Goal: Transaction & Acquisition: Purchase product/service

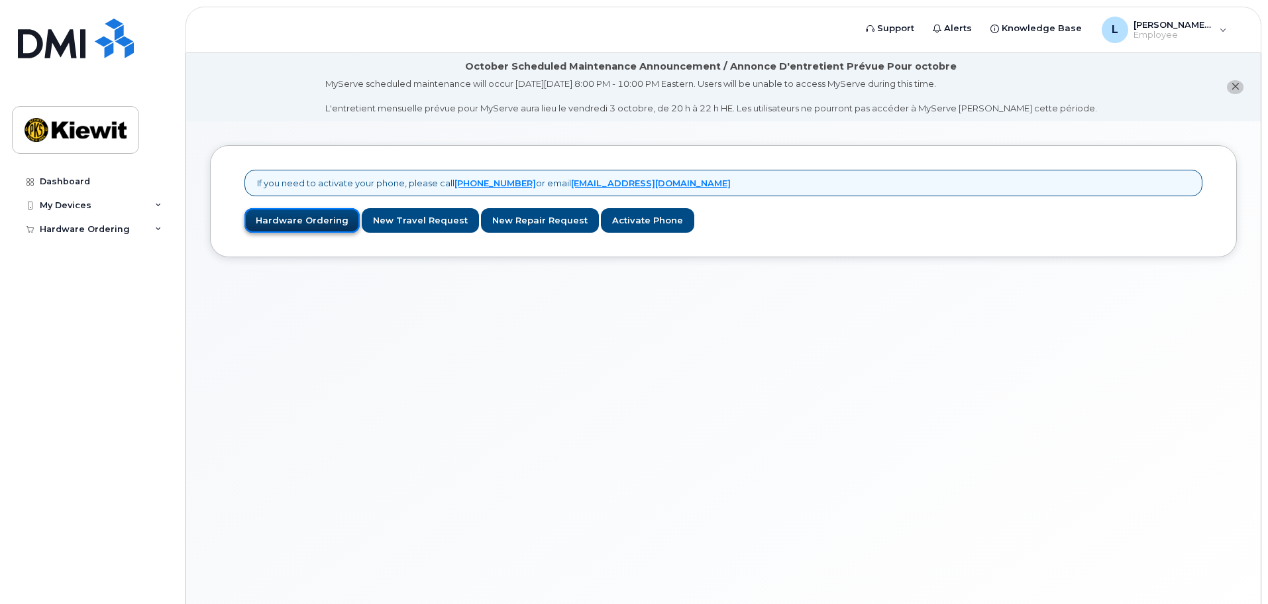
click at [304, 222] on link "Hardware Ordering" at bounding box center [302, 220] width 115 height 25
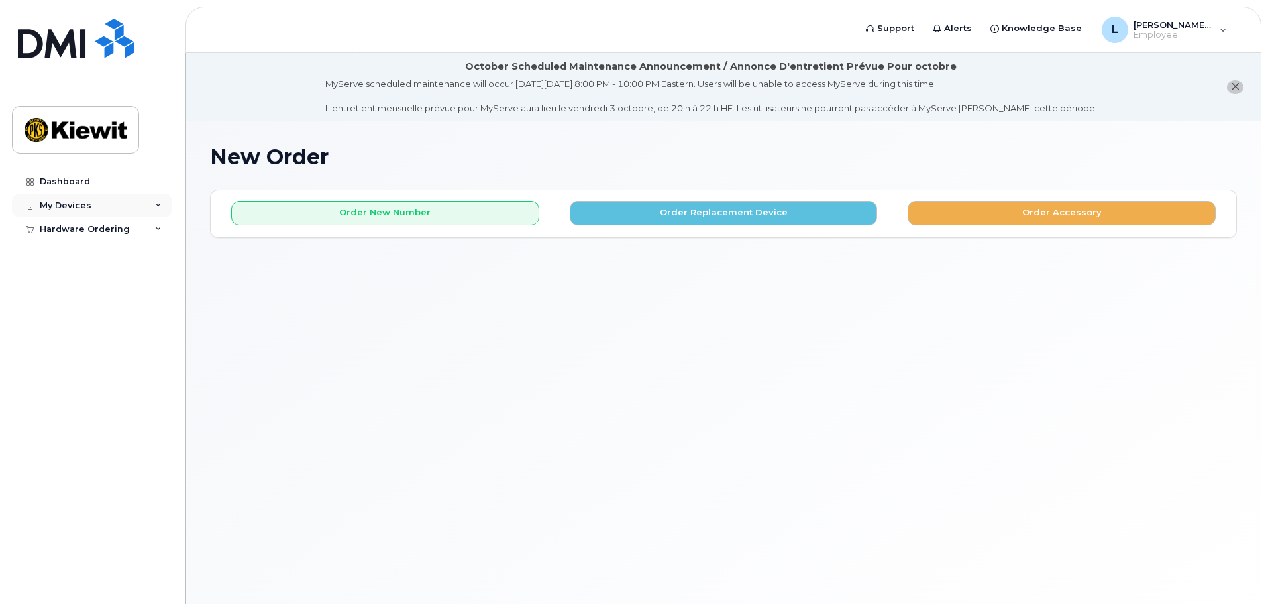
click at [157, 205] on icon at bounding box center [158, 205] width 7 height 7
click at [82, 237] on link "Add Device" at bounding box center [103, 229] width 137 height 25
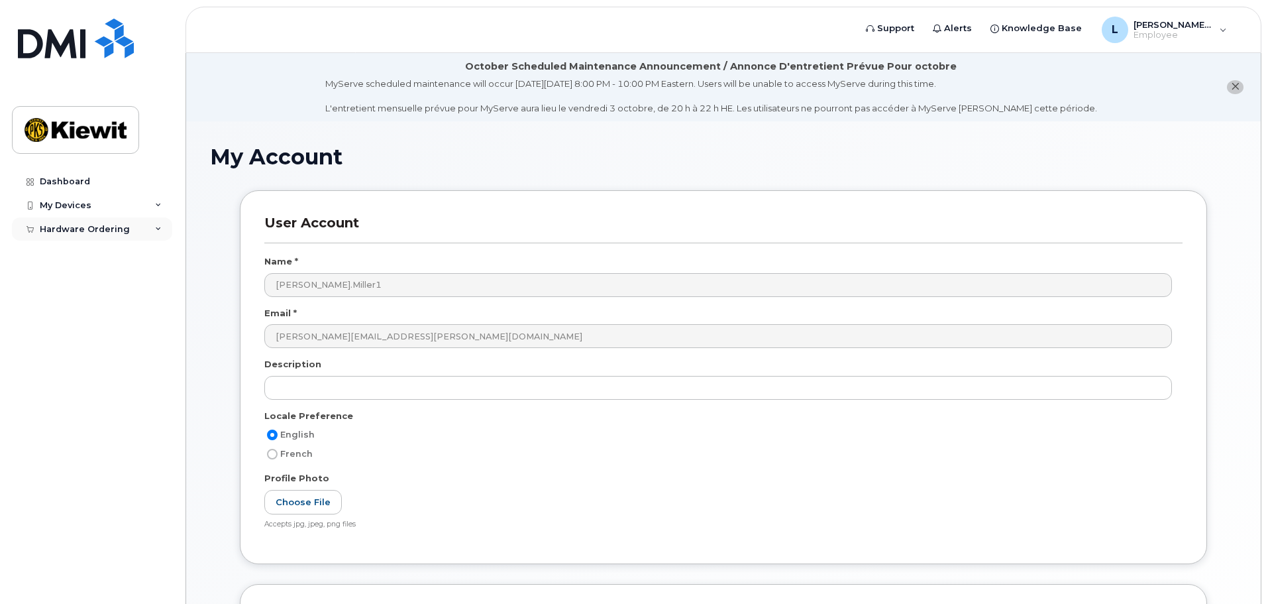
click at [138, 232] on div "Hardware Ordering" at bounding box center [92, 229] width 160 height 24
click at [84, 252] on div "New Order" at bounding box center [71, 253] width 50 height 12
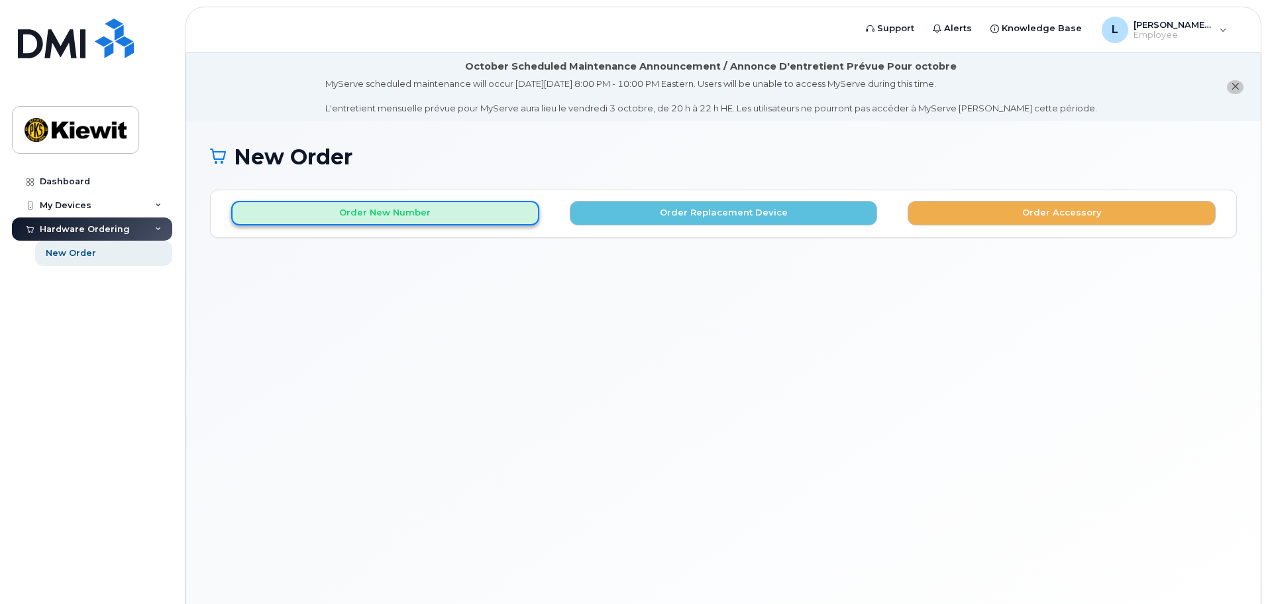
click at [434, 217] on button "Order New Number" at bounding box center [385, 213] width 308 height 25
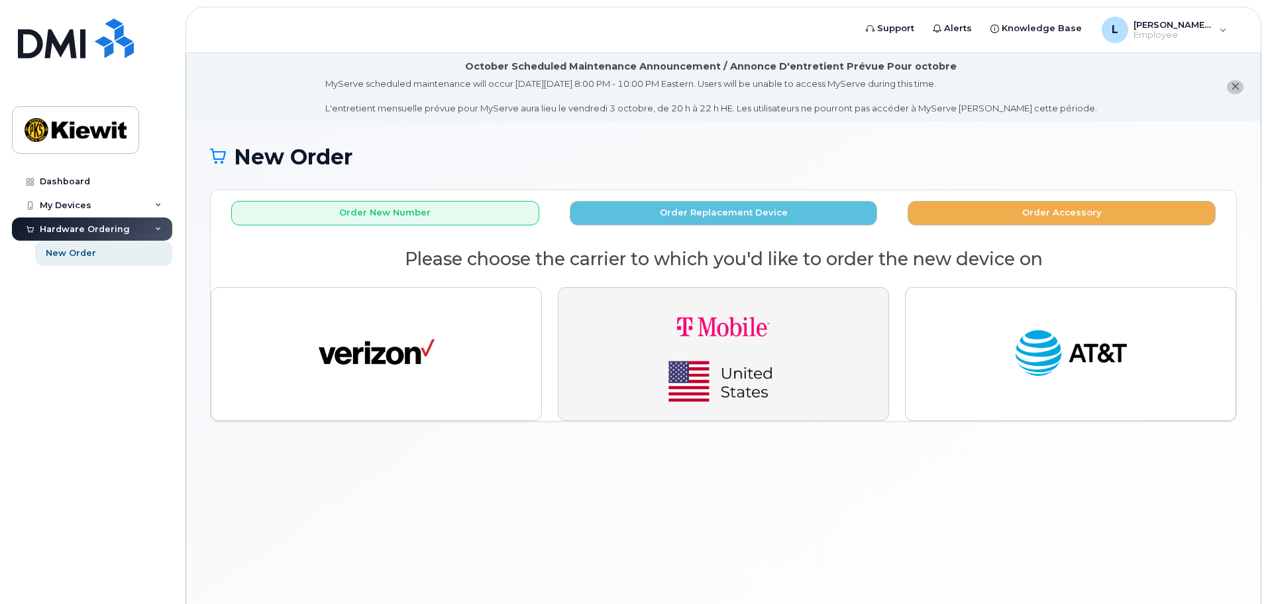
click at [776, 362] on img "button" at bounding box center [724, 353] width 186 height 111
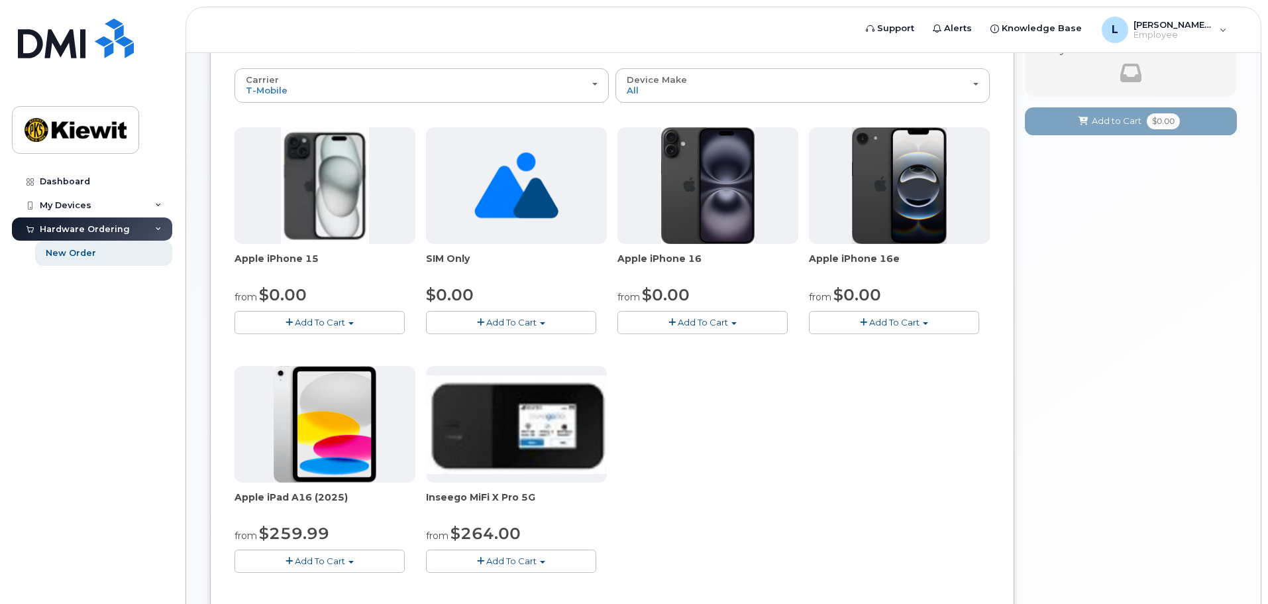
scroll to position [265, 0]
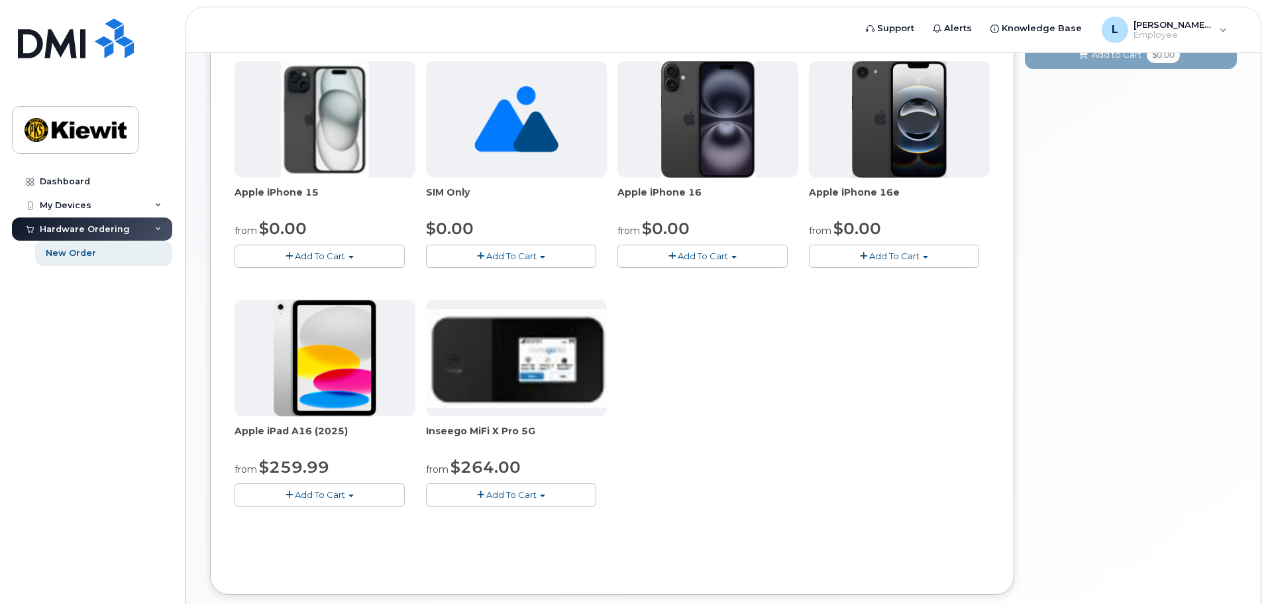
click at [296, 252] on span "Add To Cart" at bounding box center [320, 255] width 50 height 11
click at [391, 279] on link "$0.00 - 2 year Activation (128GB)" at bounding box center [323, 280] width 170 height 17
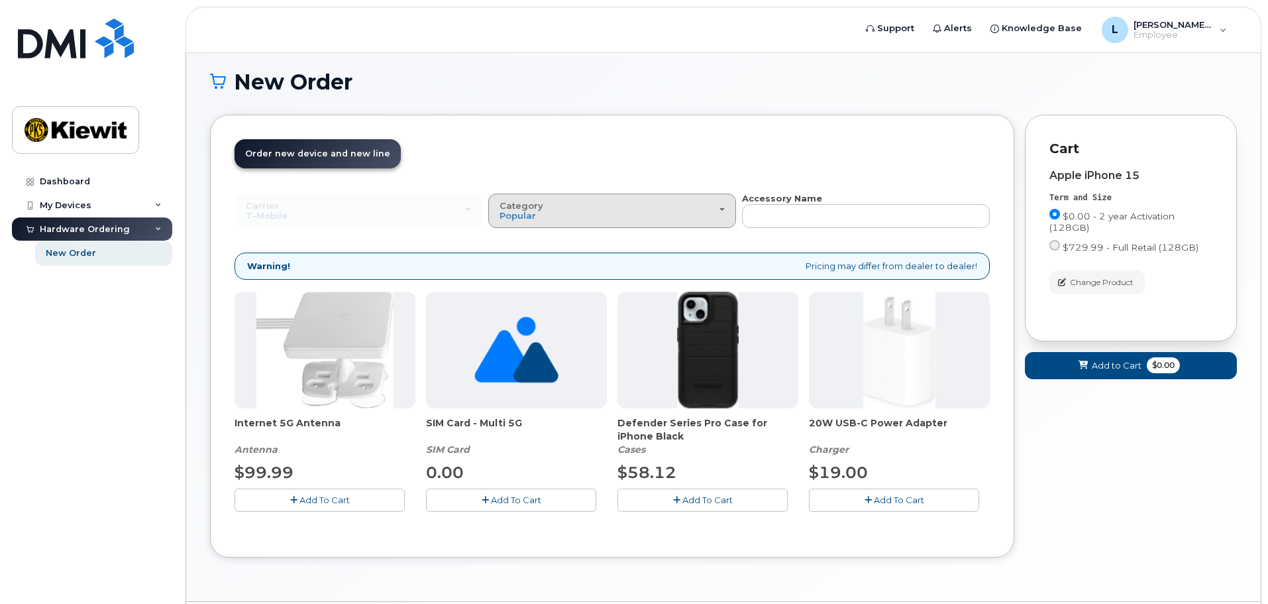
click at [714, 212] on div "Category Popular" at bounding box center [612, 211] width 225 height 21
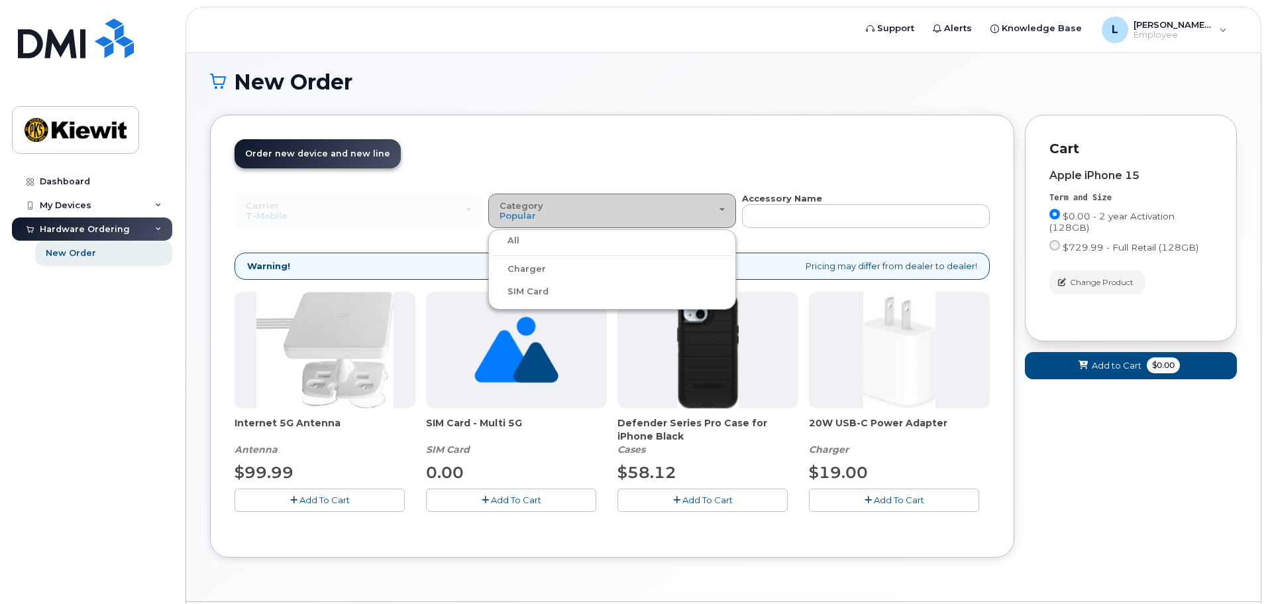
click at [714, 212] on div "Category Popular" at bounding box center [612, 211] width 225 height 21
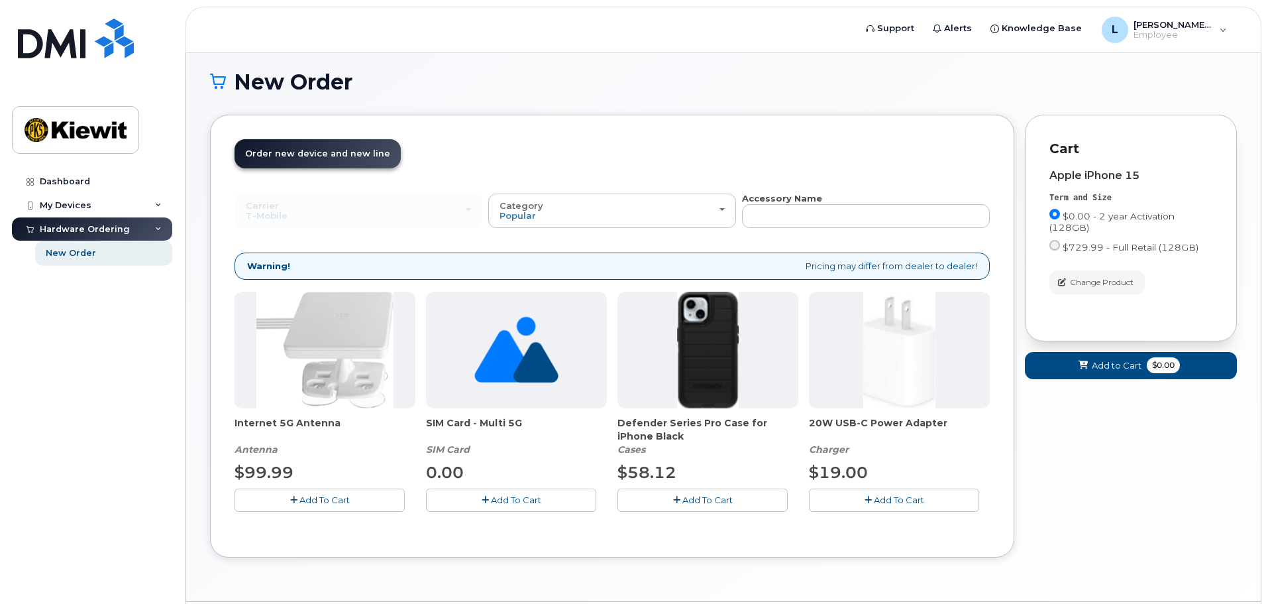
click at [862, 498] on button "Add To Cart" at bounding box center [894, 499] width 170 height 23
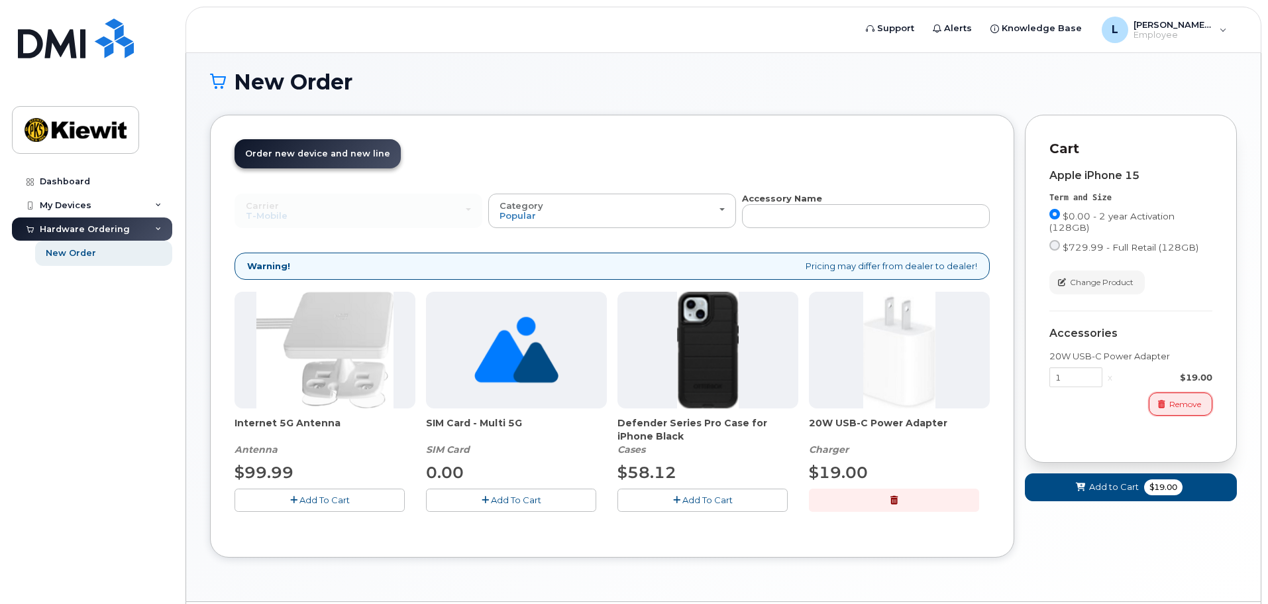
click at [1199, 400] on span "Remove" at bounding box center [1186, 404] width 32 height 12
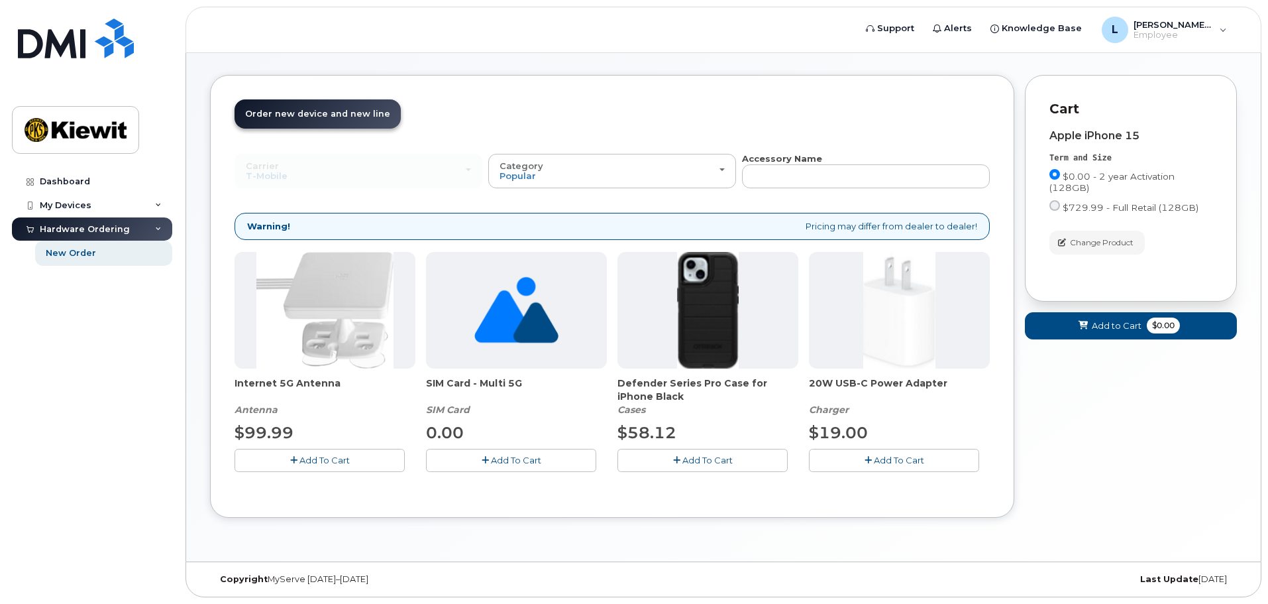
scroll to position [0, 0]
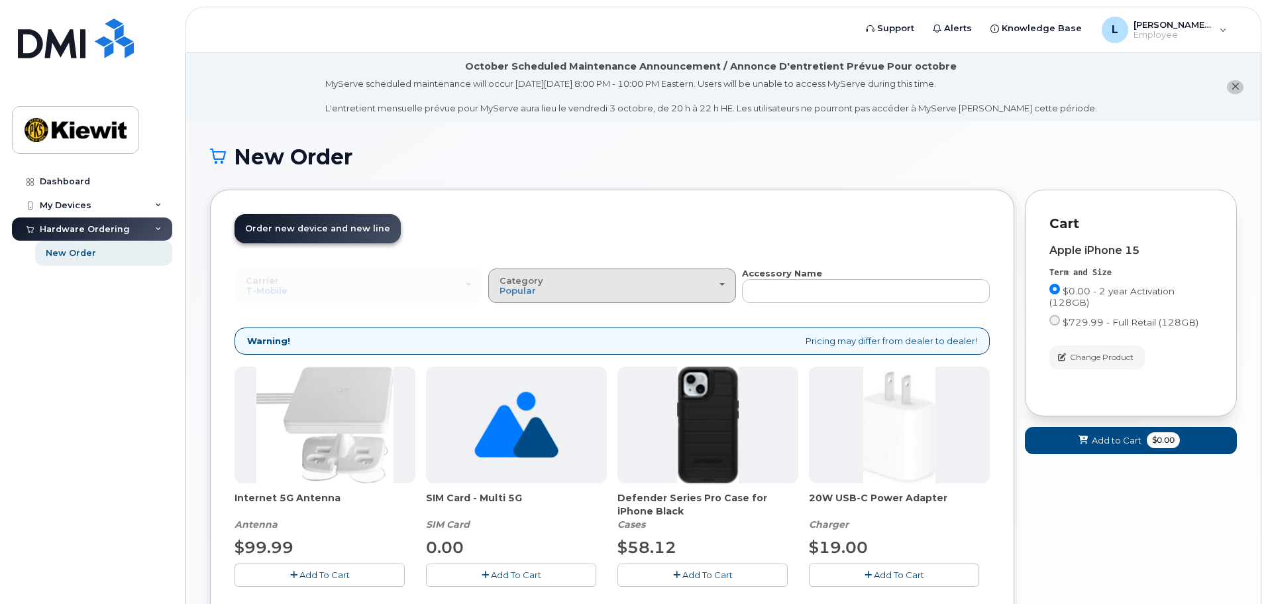
click at [602, 292] on div "Category Popular" at bounding box center [612, 286] width 225 height 21
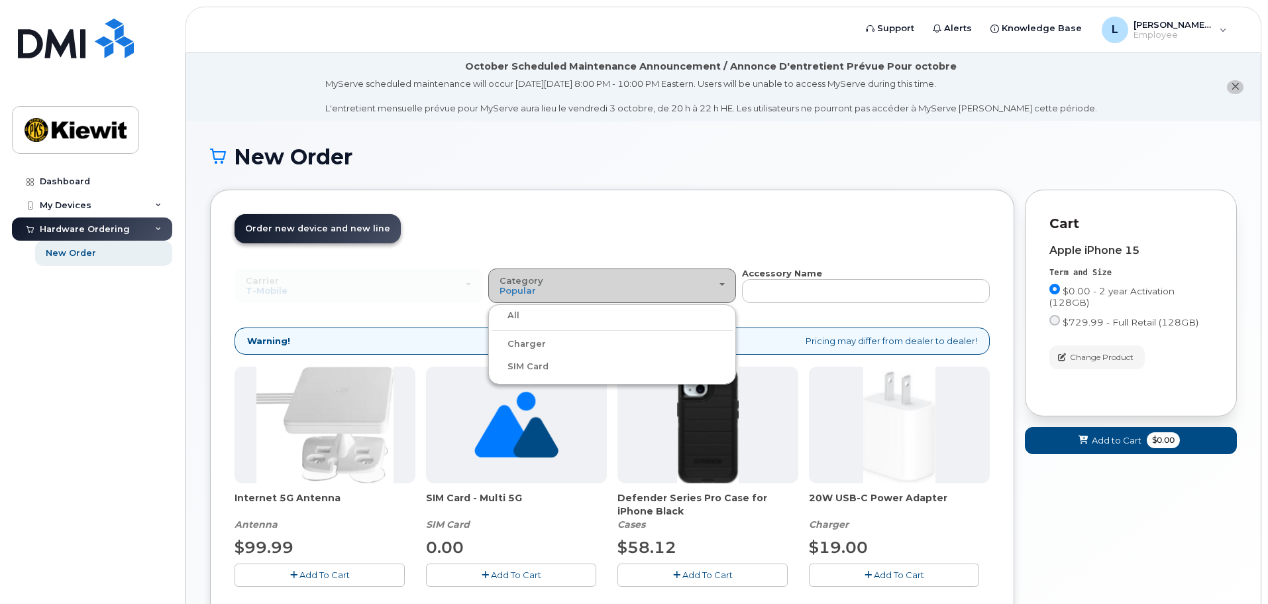
click at [602, 292] on div "Category Popular" at bounding box center [612, 286] width 225 height 21
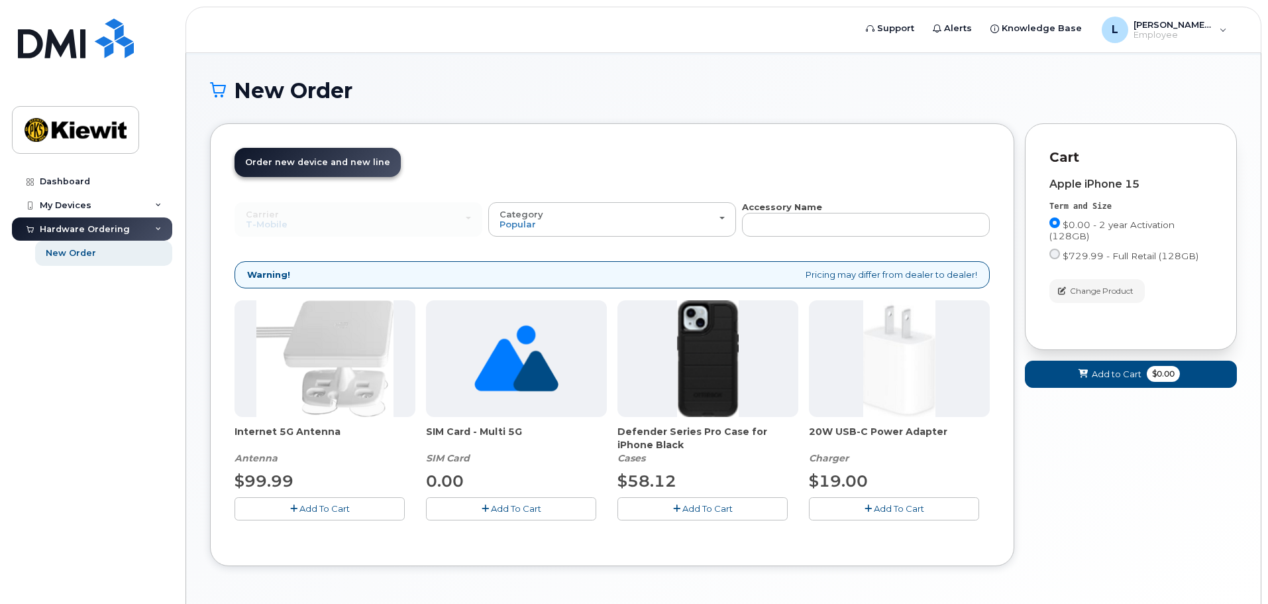
scroll to position [115, 0]
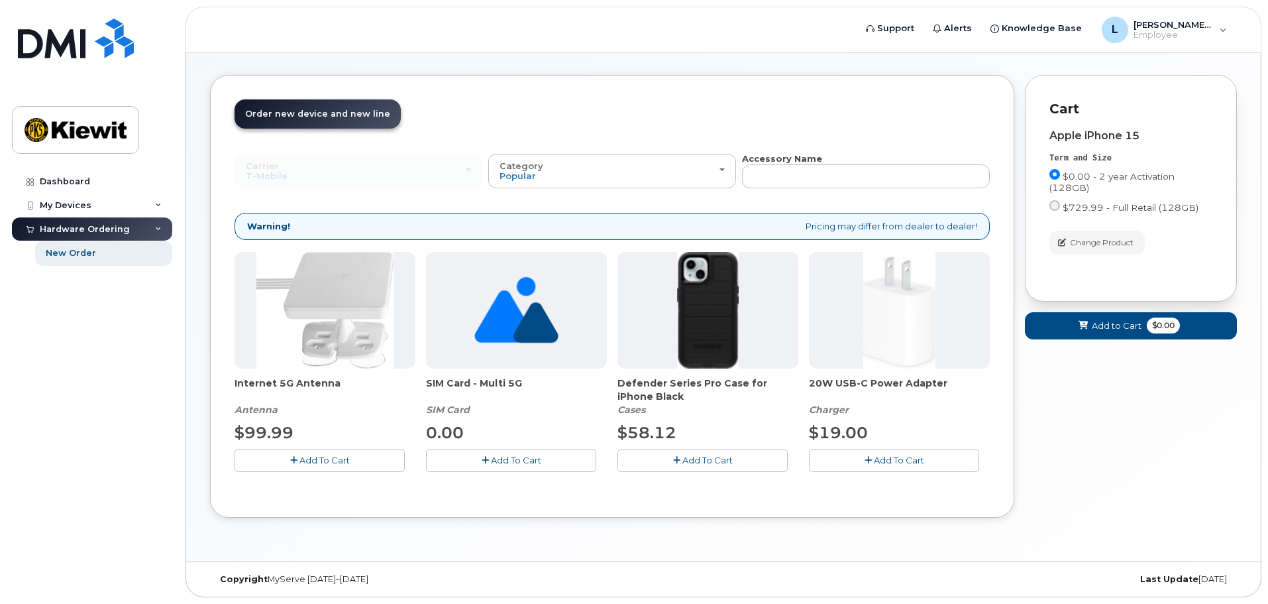
click at [533, 461] on span "Add To Cart" at bounding box center [516, 460] width 50 height 11
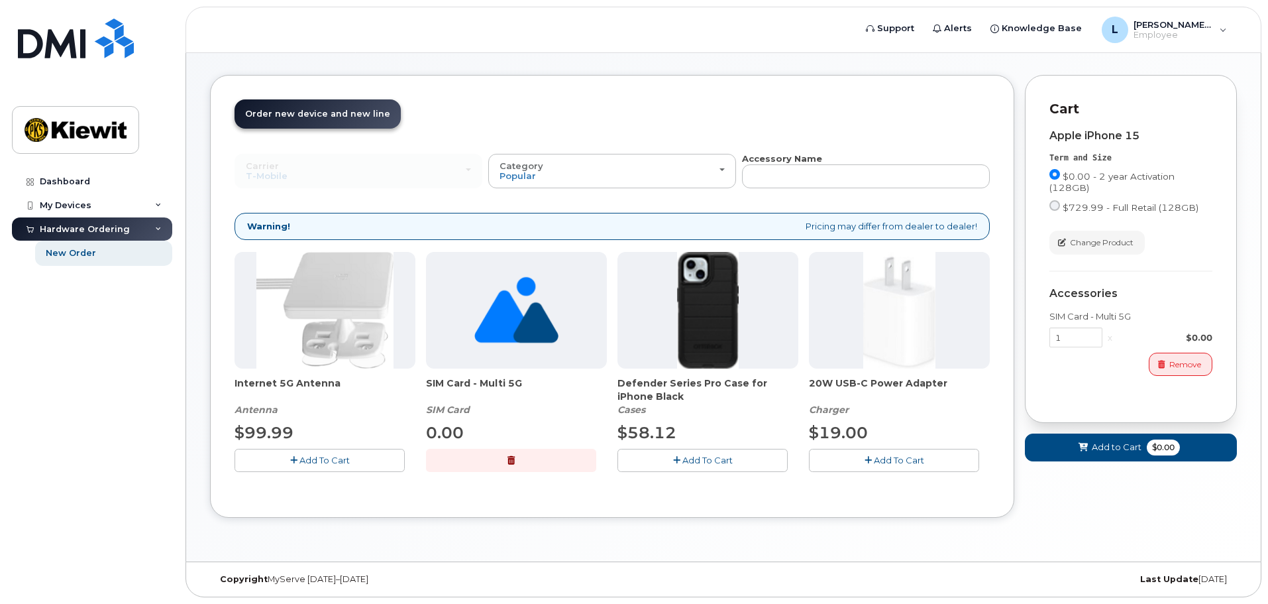
scroll to position [0, 0]
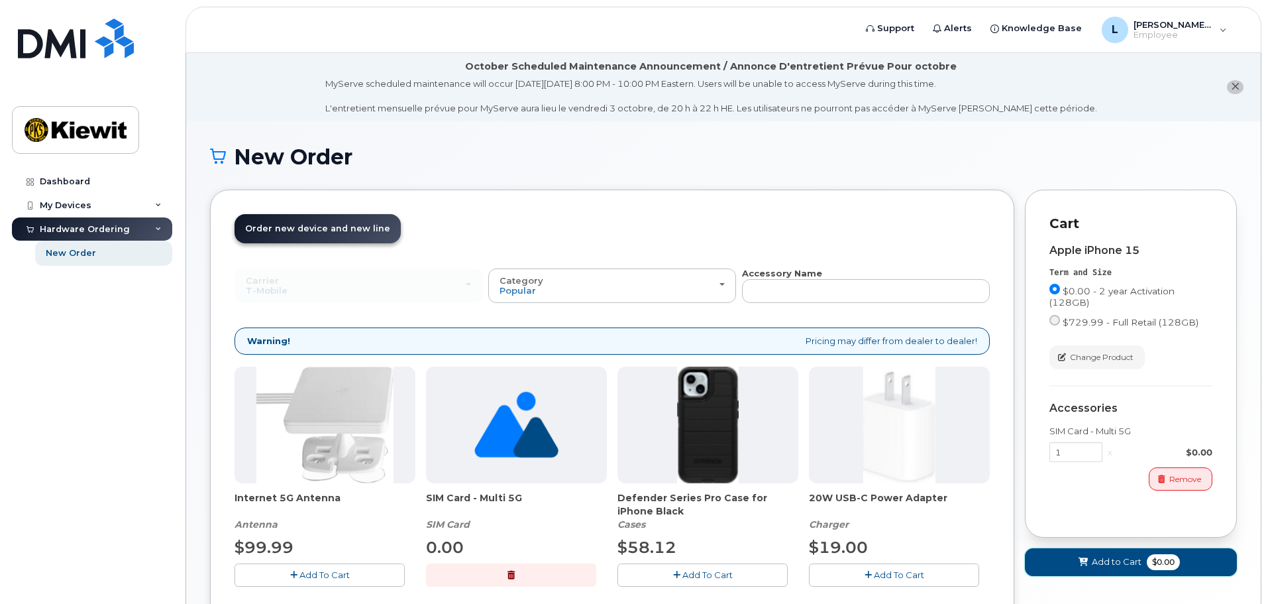
click at [1106, 561] on span "Add to Cart" at bounding box center [1117, 561] width 50 height 13
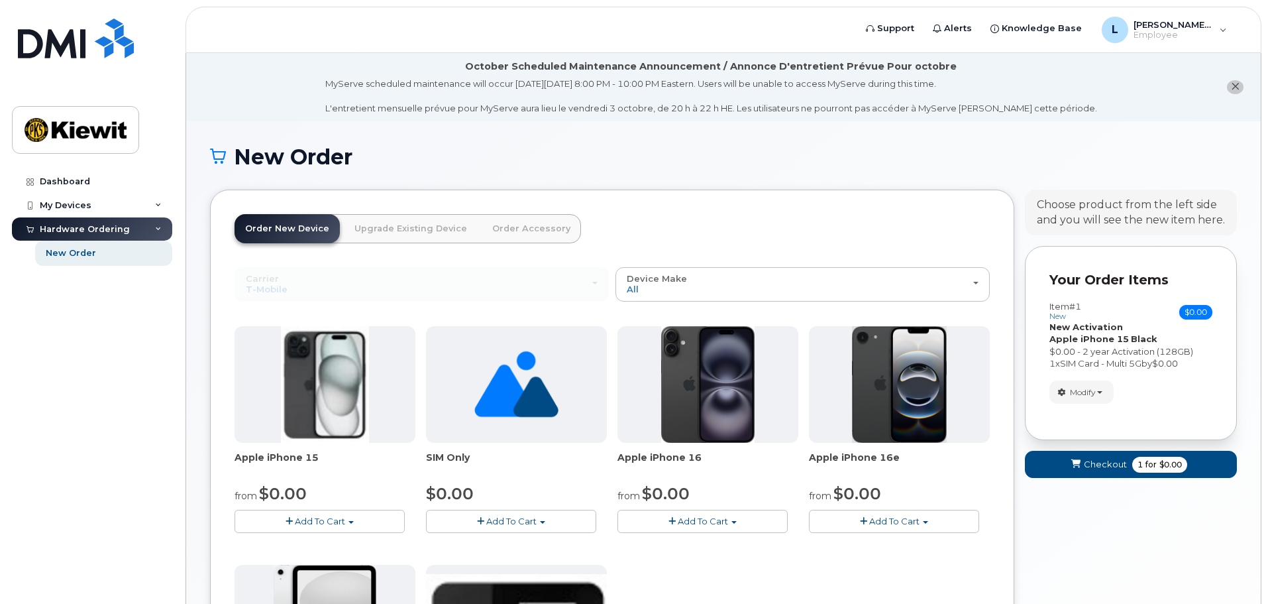
scroll to position [265, 0]
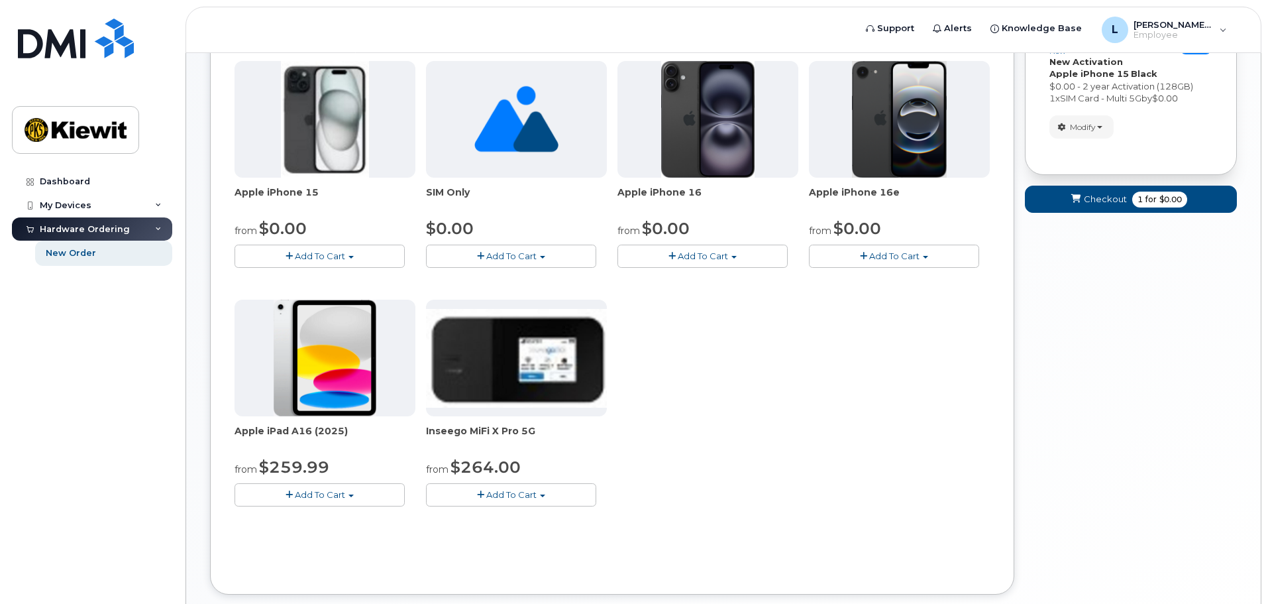
click at [348, 489] on button "Add To Cart" at bounding box center [320, 494] width 170 height 23
click at [350, 420] on div "Apple iPad A16 (2025) from $259.99 Add To Cart $259.99 - 2 Year Activation (128…" at bounding box center [325, 403] width 181 height 207
click at [819, 445] on div "Apple iPhone 15 from $0.00 Add To Cart $0.00 - 2 year Activation (128GB) $729.9…" at bounding box center [612, 294] width 755 height 467
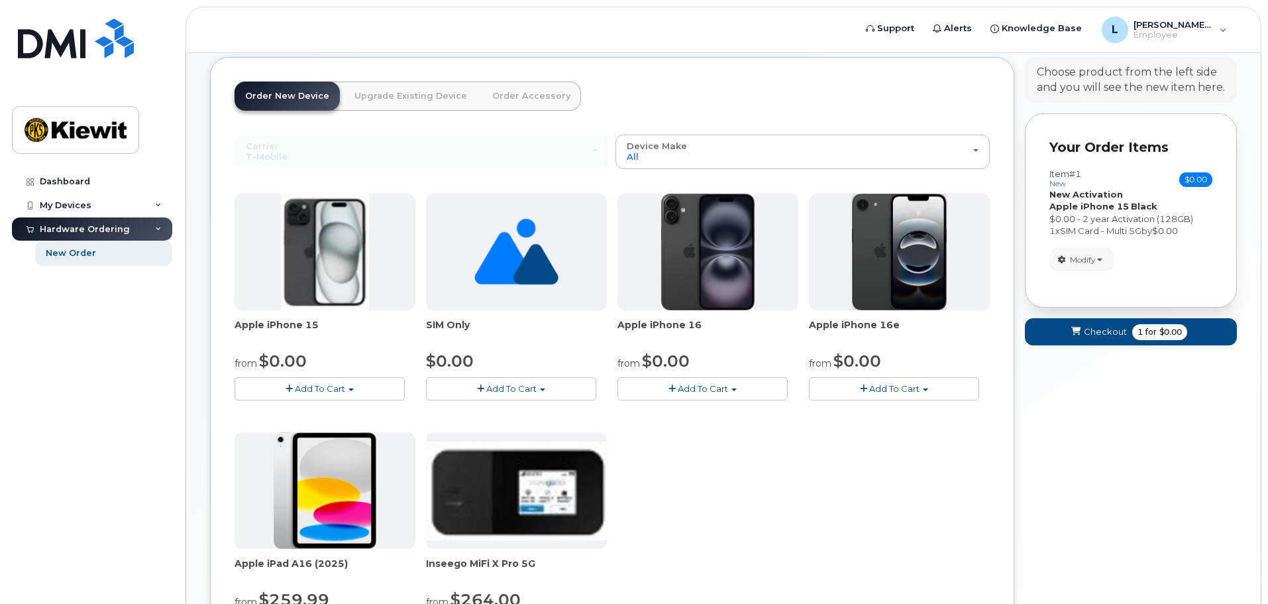
scroll to position [331, 0]
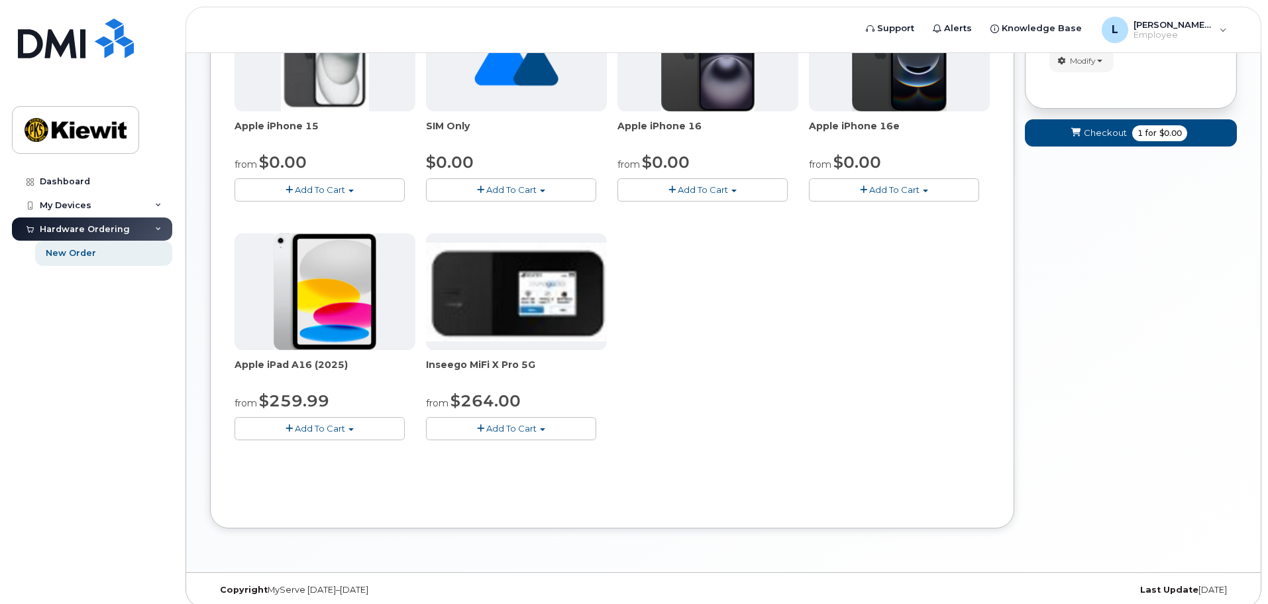
click at [344, 429] on span "Add To Cart" at bounding box center [320, 428] width 50 height 11
click at [912, 296] on div "Apple iPhone 15 from $0.00 Add To Cart $0.00 - 2 year Activation (128GB) $729.9…" at bounding box center [612, 228] width 755 height 467
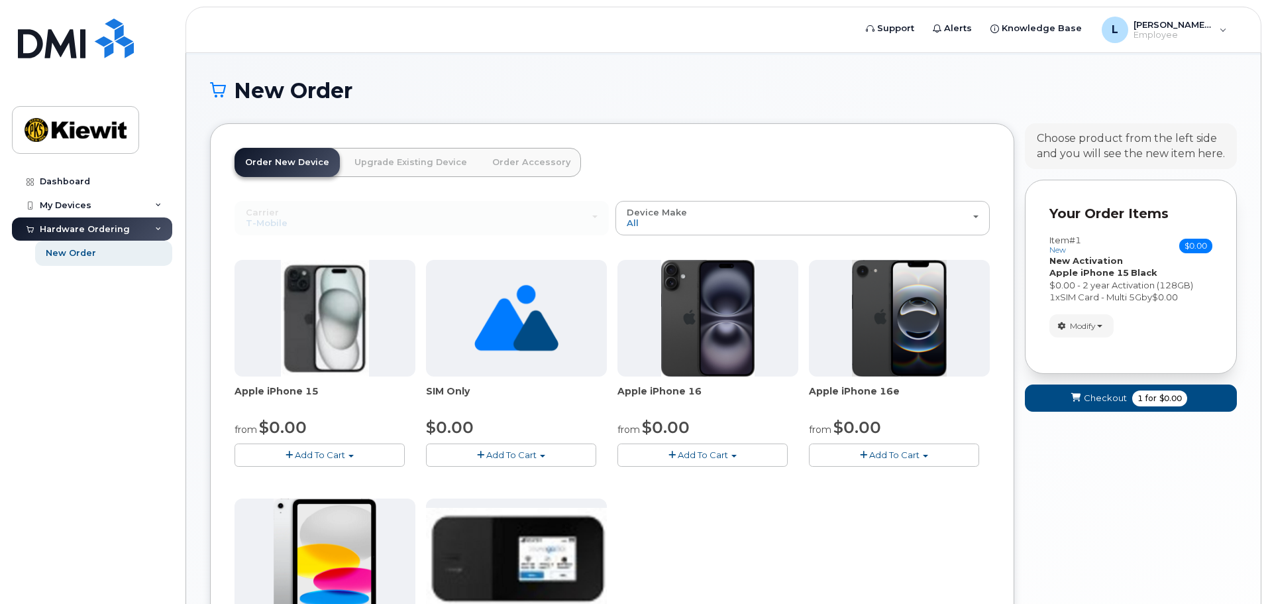
scroll to position [133, 0]
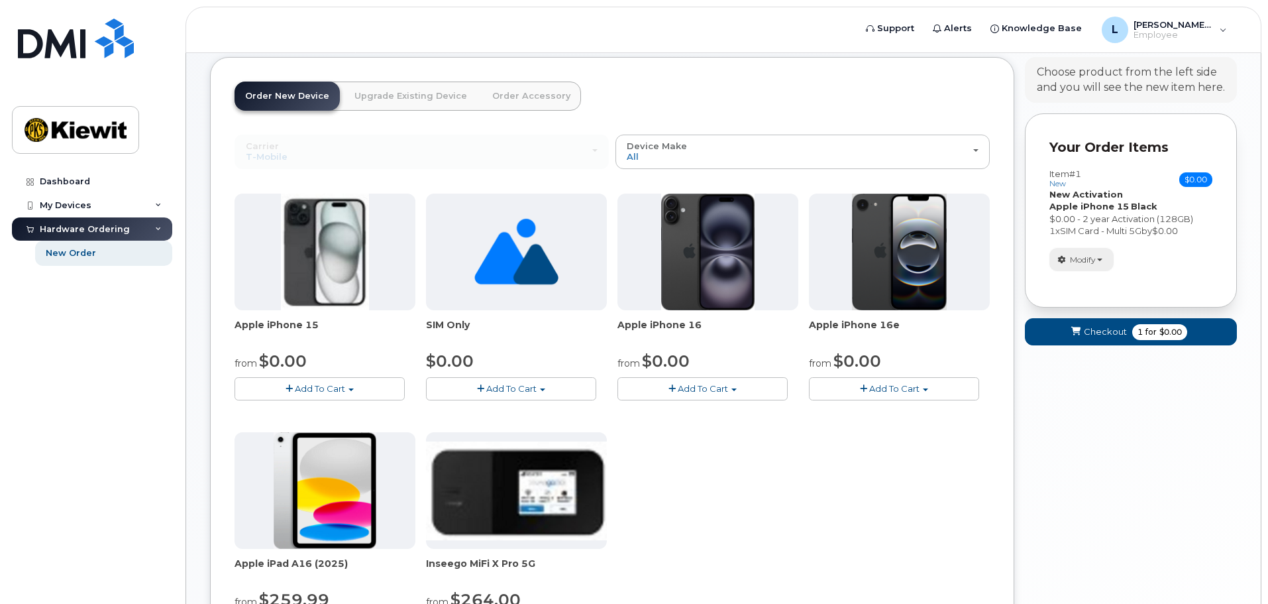
click at [1109, 258] on button "Modify" at bounding box center [1082, 259] width 64 height 23
click at [1119, 282] on link "change" at bounding box center [1113, 280] width 126 height 16
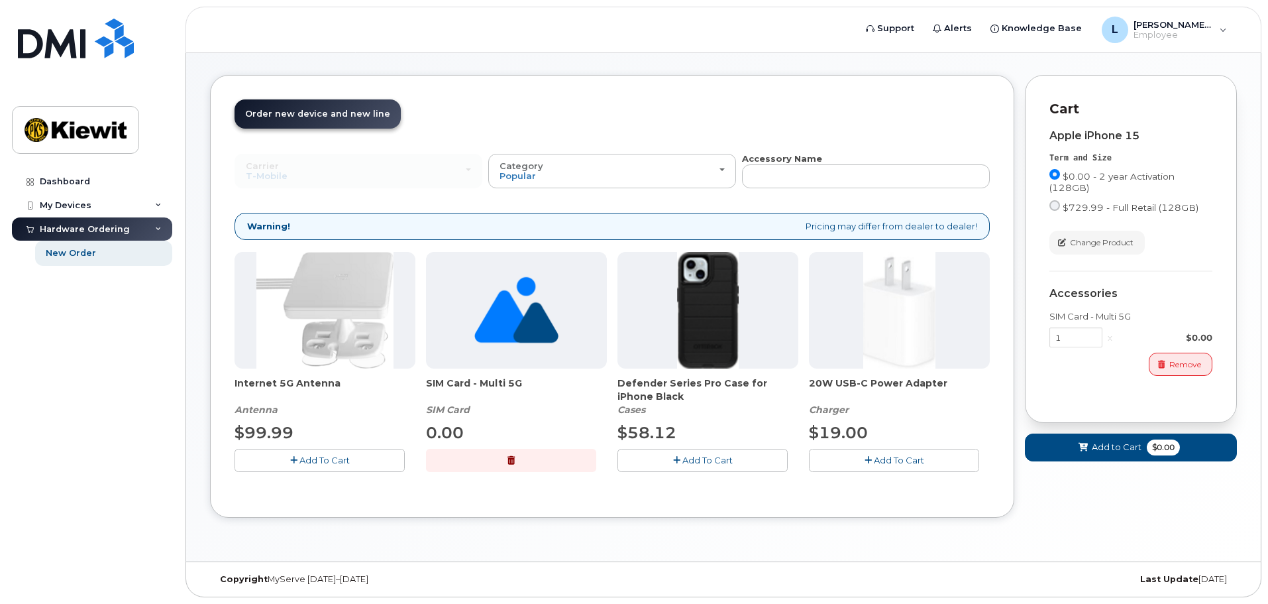
scroll to position [115, 0]
click at [1069, 202] on span "$729.99 - Full Retail (128GB)" at bounding box center [1131, 207] width 136 height 11
click at [1060, 202] on input "$729.99 - Full Retail (128GB)" at bounding box center [1055, 205] width 11 height 11
radio input "true"
click at [1174, 362] on span "Remove" at bounding box center [1186, 365] width 32 height 12
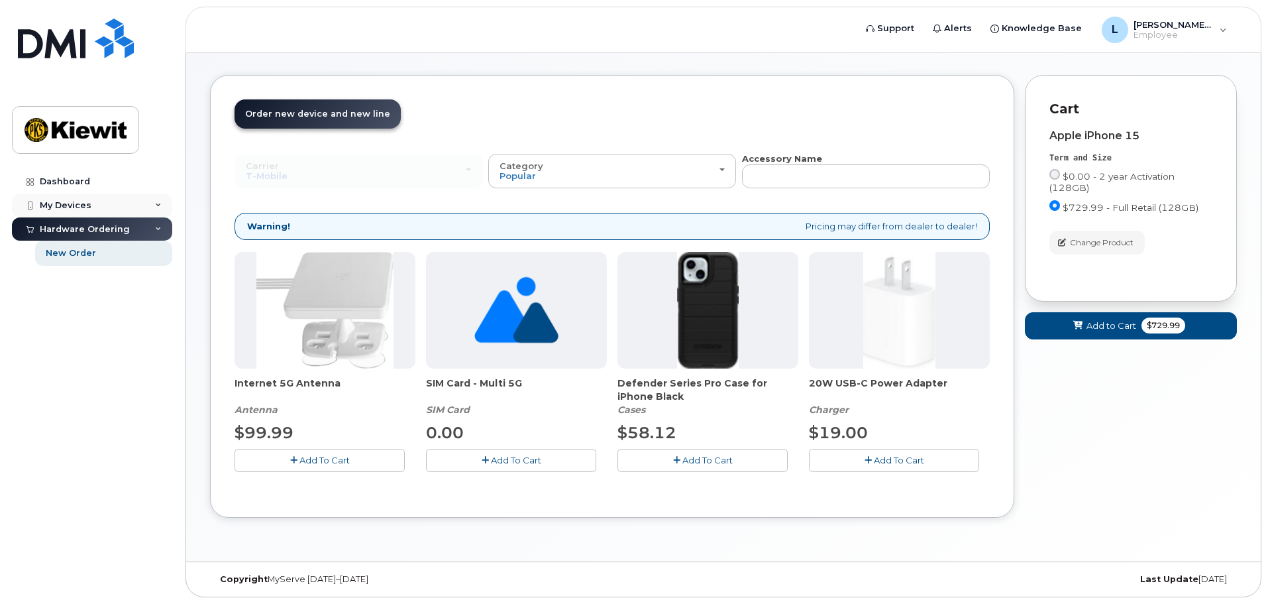
click at [145, 207] on div "My Devices" at bounding box center [92, 206] width 160 height 24
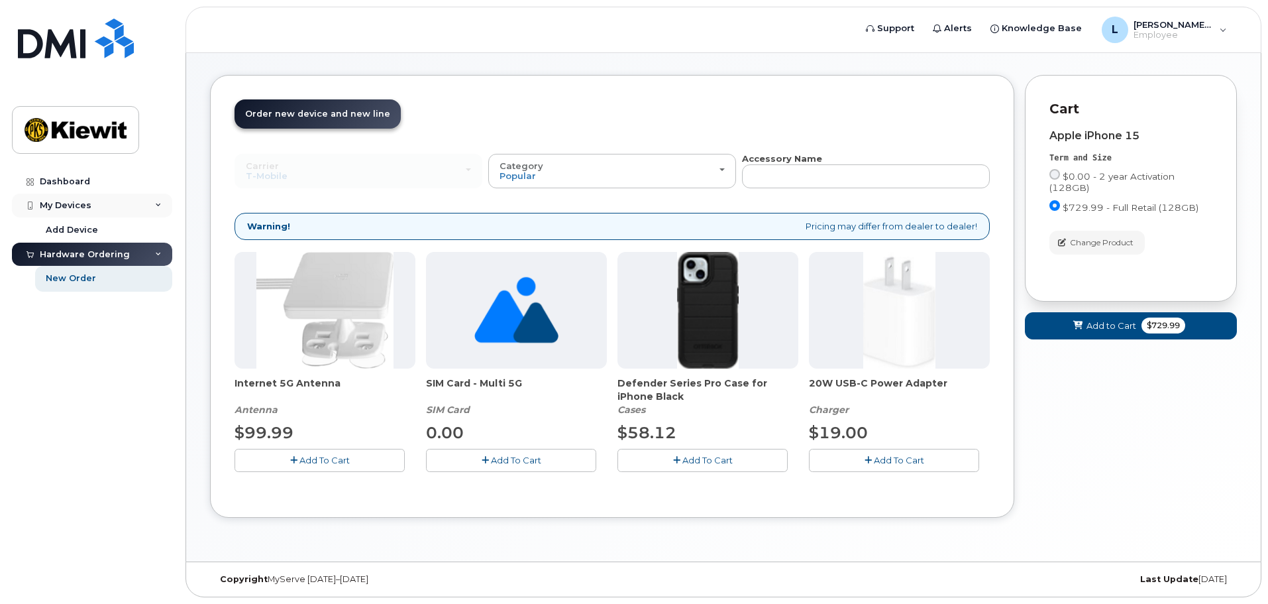
click at [149, 205] on div "My Devices" at bounding box center [92, 206] width 160 height 24
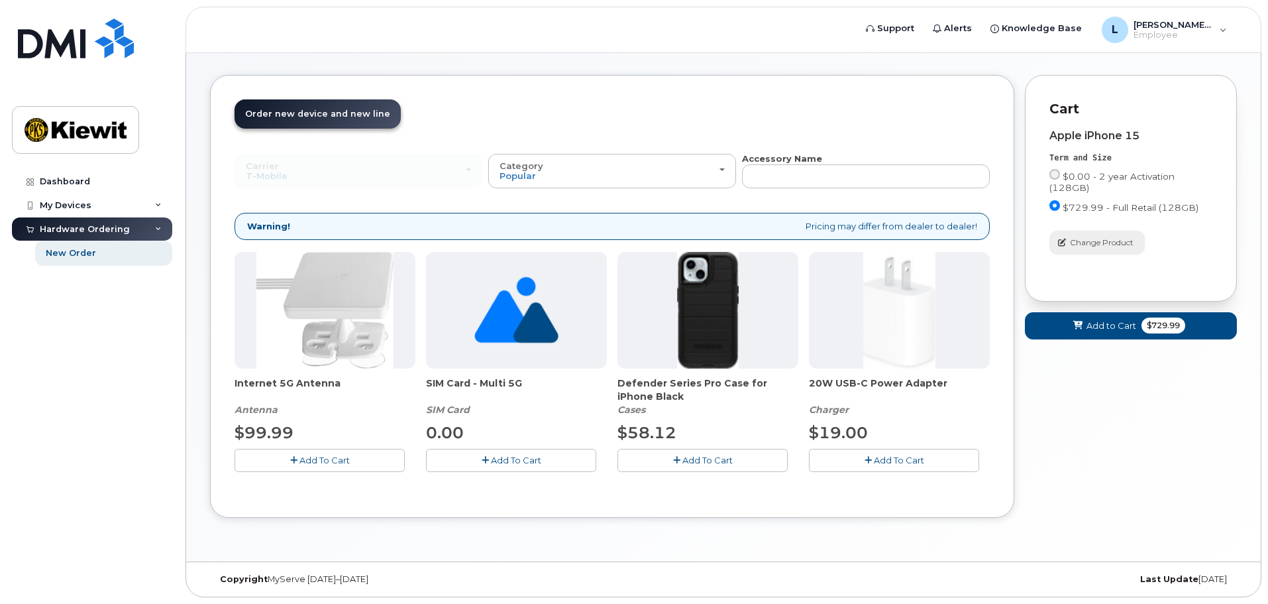
click at [1081, 239] on span "Change Product" at bounding box center [1102, 243] width 64 height 12
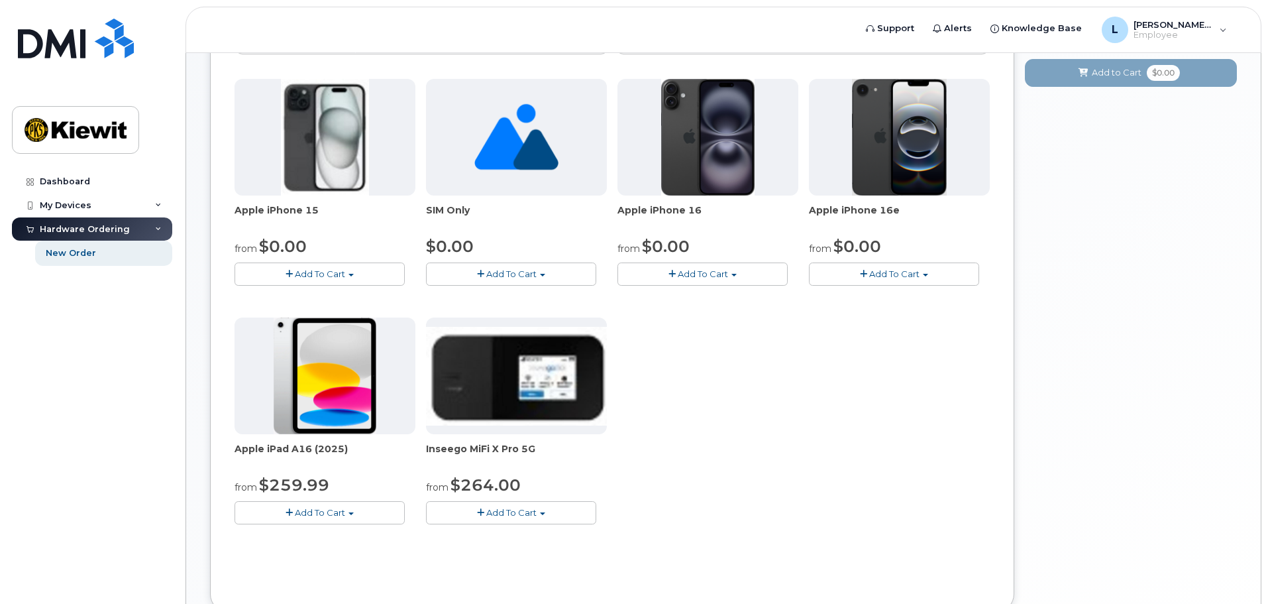
scroll to position [181, 0]
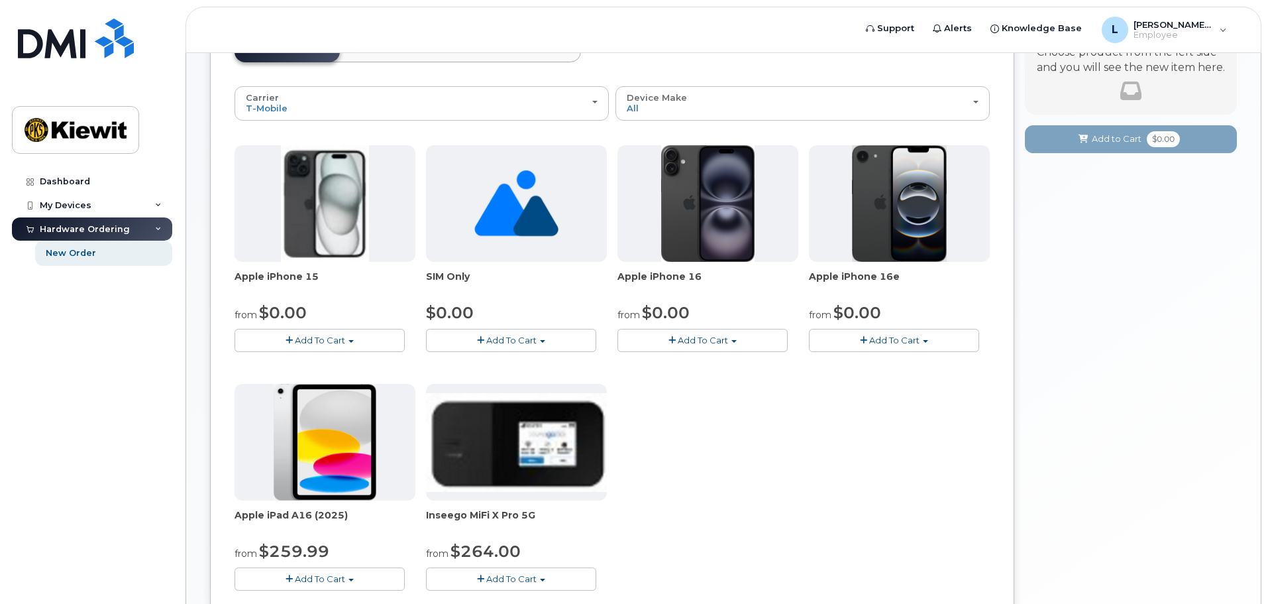
click at [304, 341] on span "Add To Cart" at bounding box center [320, 340] width 50 height 11
click at [378, 336] on button "Add To Cart" at bounding box center [320, 340] width 170 height 23
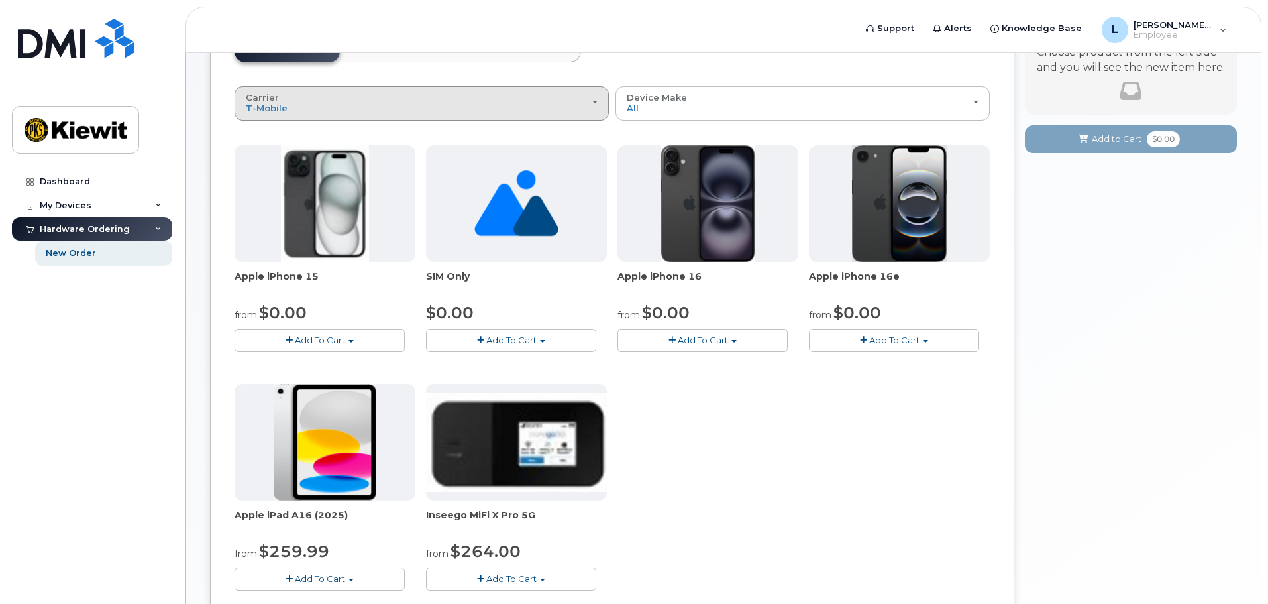
click at [602, 98] on button "Carrier Verizon Wireless T-Mobile AT&T Wireless" at bounding box center [422, 103] width 374 height 34
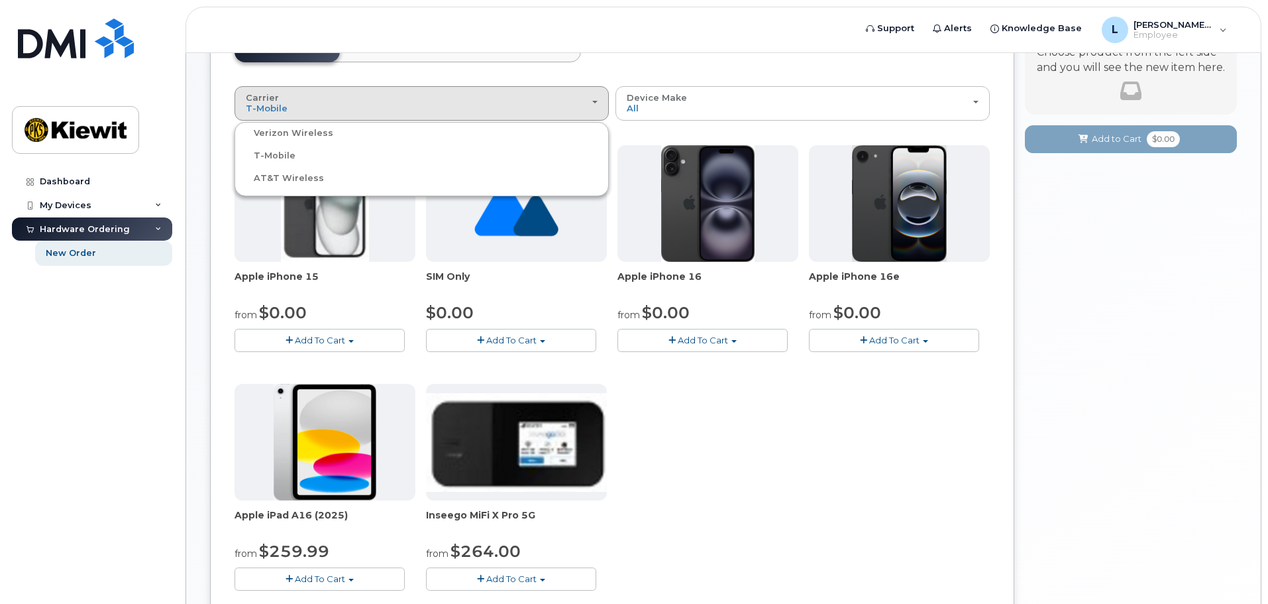
click at [305, 176] on label "AT&T Wireless" at bounding box center [281, 178] width 86 height 16
click at [0, 0] on input "AT&T Wireless" at bounding box center [0, 0] width 0 height 0
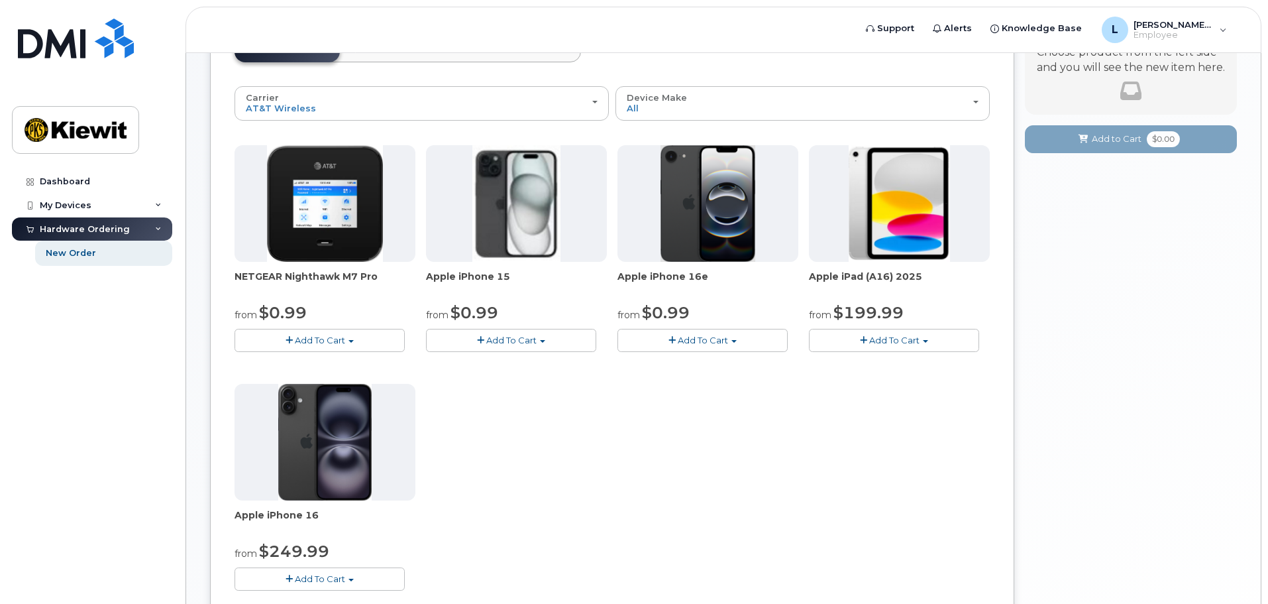
click at [945, 342] on button "Add To Cart" at bounding box center [894, 340] width 170 height 23
click at [617, 476] on div "NETGEAR Nighthawk M7 Pro from $0.99 Add To Cart $0.99 - 2 Year Activation $449.…" at bounding box center [612, 378] width 755 height 467
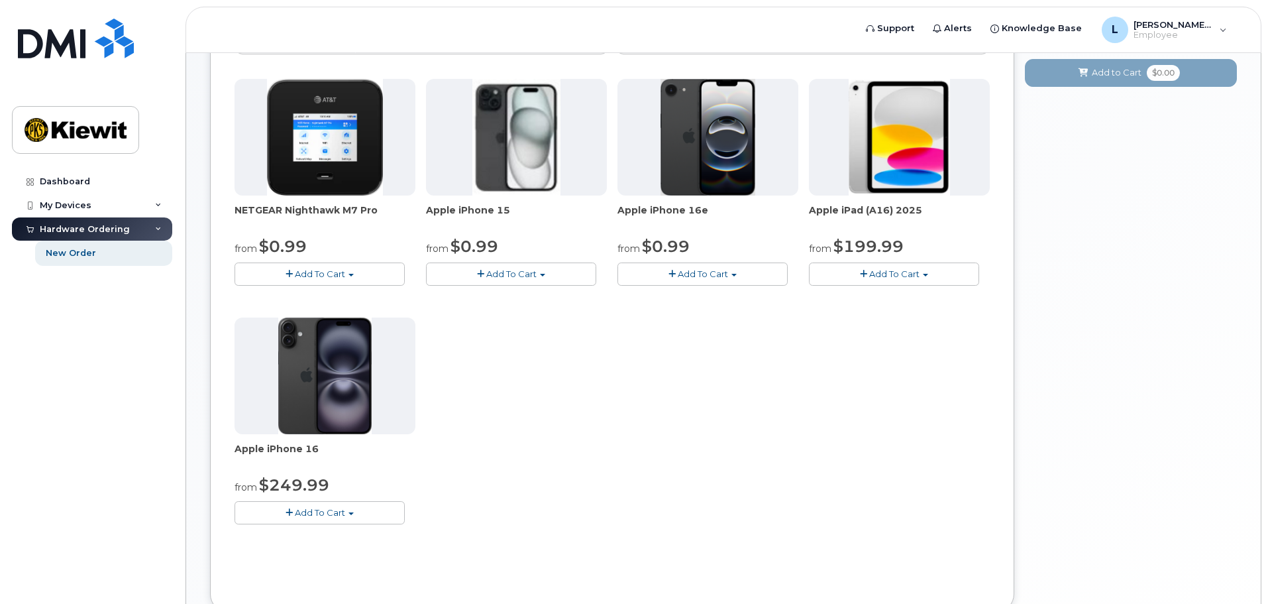
scroll to position [0, 0]
